Goal: Register for event/course

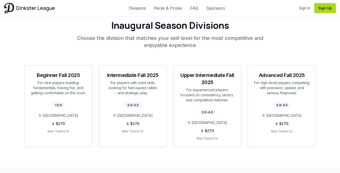
scroll to position [923, 0]
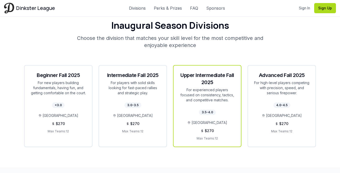
click at [203, 75] on div "Upper Intermediate Fall 2025" at bounding box center [207, 78] width 55 height 14
click at [215, 113] on div "3.5-4.0 Atlanta Pickleball Center $ 270 Max Teams: 12" at bounding box center [207, 127] width 67 height 38
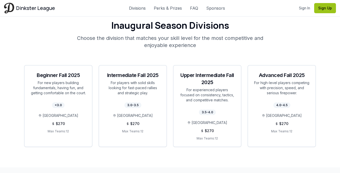
click at [323, 12] on button "Sign Up" at bounding box center [325, 8] width 22 height 10
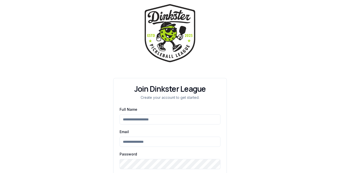
click at [160, 119] on input "Full Name" at bounding box center [170, 119] width 101 height 10
type input "**********"
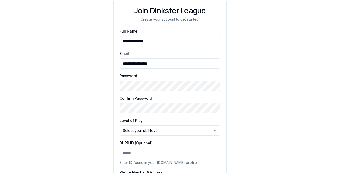
click at [148, 131] on html "**********" at bounding box center [170, 75] width 340 height 306
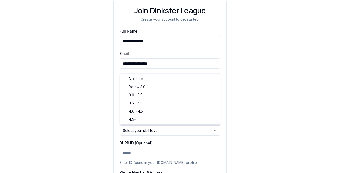
select select "*******"
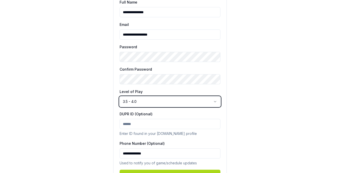
scroll to position [133, 0]
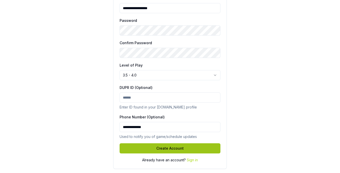
click at [170, 146] on button "Create Account" at bounding box center [170, 148] width 101 height 10
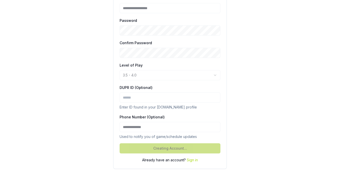
scroll to position [82, 0]
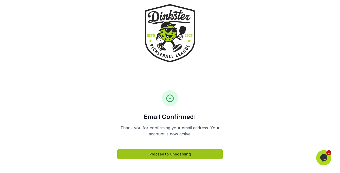
click at [195, 154] on link "Proceed to Onboarding" at bounding box center [169, 154] width 105 height 10
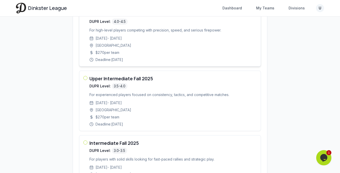
scroll to position [114, 0]
click at [156, 112] on div "[GEOGRAPHIC_DATA]" at bounding box center [172, 109] width 167 height 5
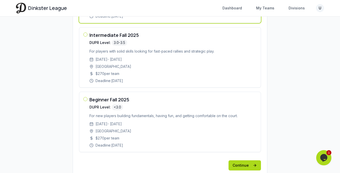
scroll to position [246, 0]
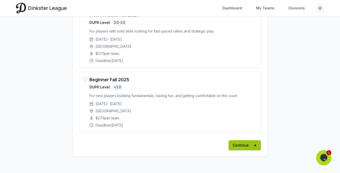
click at [252, 146] on button "Continue" at bounding box center [245, 145] width 32 height 10
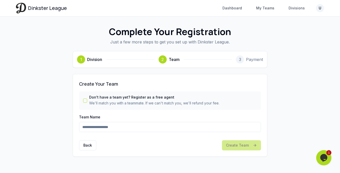
click at [126, 125] on input "Team Name" at bounding box center [170, 127] width 182 height 10
